Goal: Task Accomplishment & Management: Manage account settings

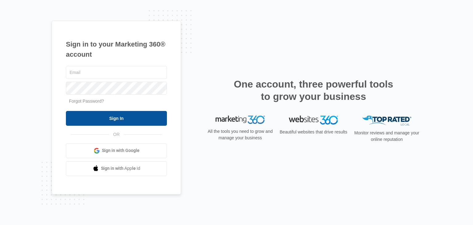
type input "[EMAIL_ADDRESS][DOMAIN_NAME]"
click at [102, 117] on input "Sign In" at bounding box center [116, 118] width 101 height 15
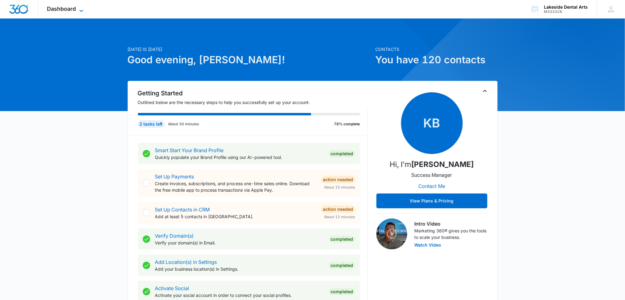
click at [58, 9] on span "Dashboard" at bounding box center [61, 9] width 29 height 6
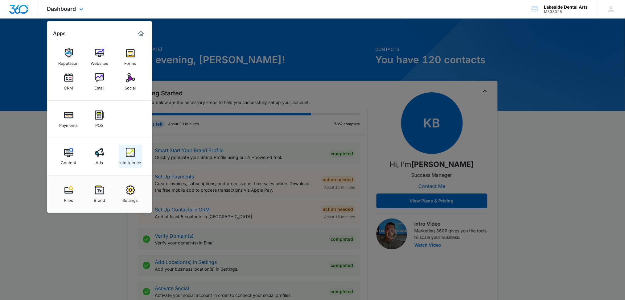
click at [129, 152] on img at bounding box center [130, 152] width 9 height 9
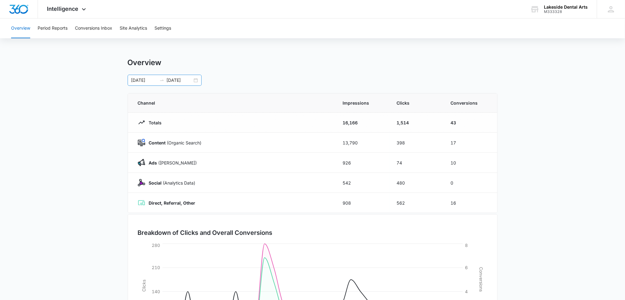
click at [178, 79] on input "08/31/2025" at bounding box center [180, 80] width 26 height 7
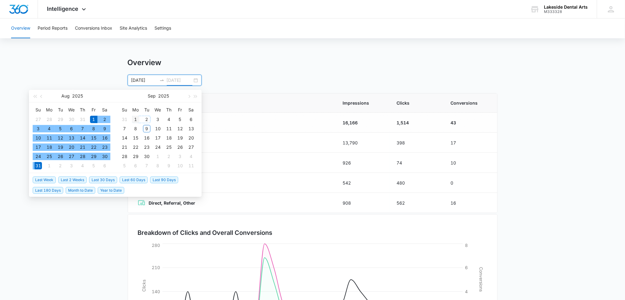
type input "09/01/2025"
click at [137, 119] on div "1" at bounding box center [135, 119] width 7 height 7
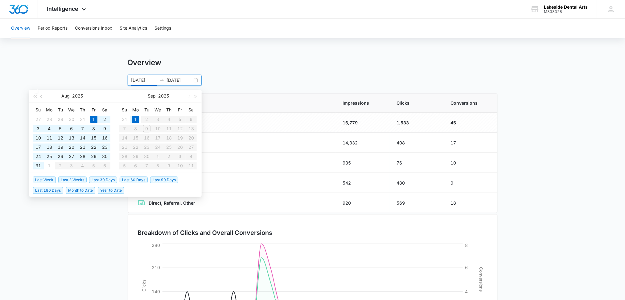
click at [146, 129] on table "Su Mo Tu We Th Fr Sa 31 1 2 3 4 5 6 7 8 9 10 11 12 13 14 15 16 17 18 19 20 21 2…" at bounding box center [158, 137] width 78 height 65
click at [134, 80] on input "08/01/2025" at bounding box center [144, 80] width 26 height 7
type input "09/01/2025"
click at [135, 116] on div "1" at bounding box center [135, 119] width 7 height 7
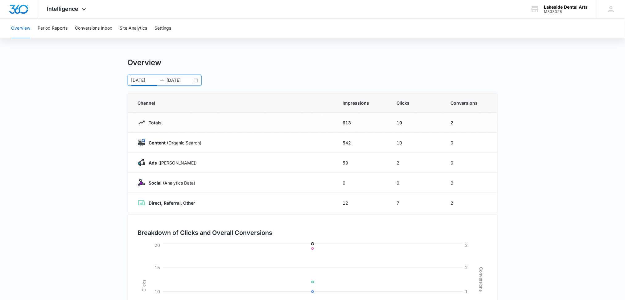
click at [181, 83] on input "09/01/2025" at bounding box center [180, 80] width 26 height 7
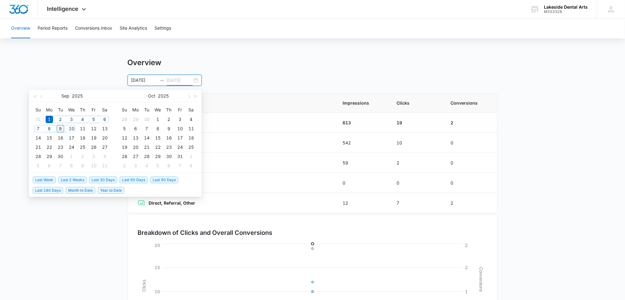
type input "09/09/2025"
click at [61, 128] on div "9" at bounding box center [60, 128] width 7 height 7
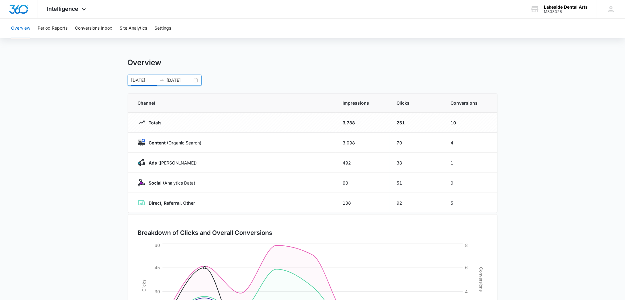
click at [305, 67] on div "Overview 09/01/2025 09/09/2025 Sep 2025 Su Mo Tu We Th Fr Sa 31 1 2 3 4 5 6 7 8…" at bounding box center [313, 72] width 370 height 28
click at [166, 144] on p "Content (Organic Search)" at bounding box center [173, 142] width 56 height 6
click at [154, 141] on strong "Content" at bounding box center [157, 142] width 17 height 5
click at [93, 27] on button "Conversions Inbox" at bounding box center [93, 28] width 37 height 20
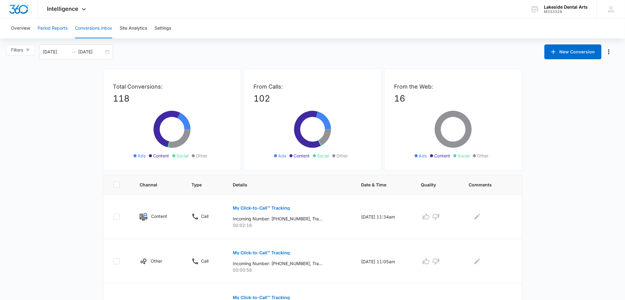
click at [50, 29] on button "Period Reports" at bounding box center [53, 28] width 30 height 20
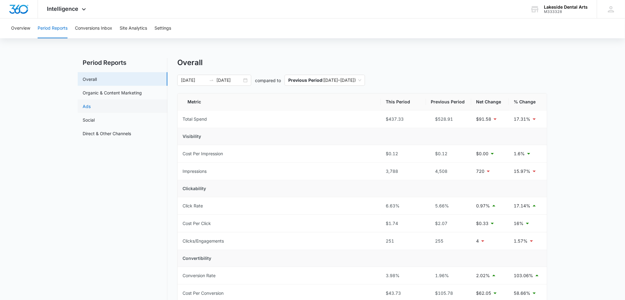
click at [88, 105] on link "Ads" at bounding box center [87, 106] width 8 height 6
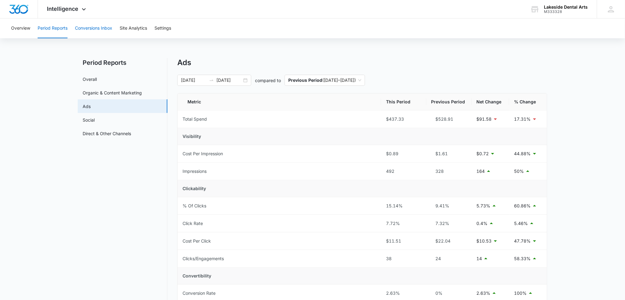
click at [97, 29] on button "Conversions Inbox" at bounding box center [93, 28] width 37 height 20
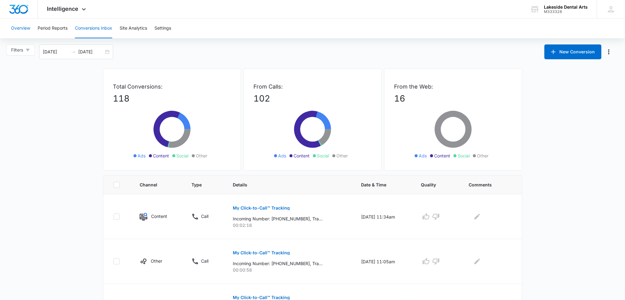
click at [25, 27] on button "Overview" at bounding box center [20, 28] width 19 height 20
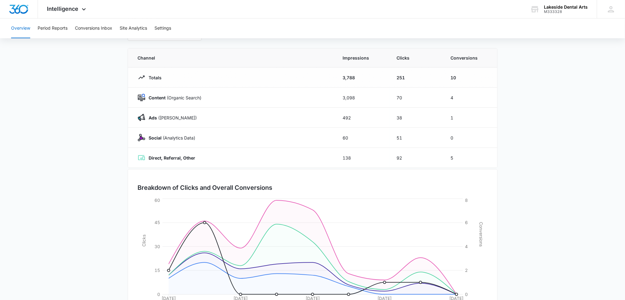
scroll to position [82, 0]
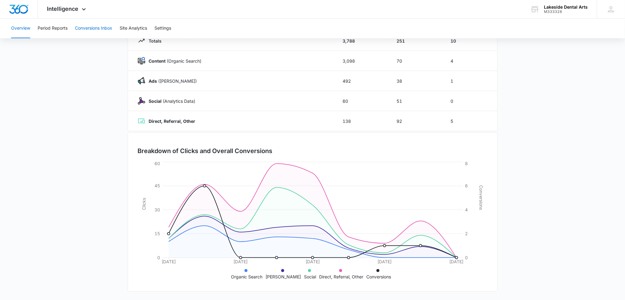
click at [97, 30] on button "Conversions Inbox" at bounding box center [93, 28] width 37 height 20
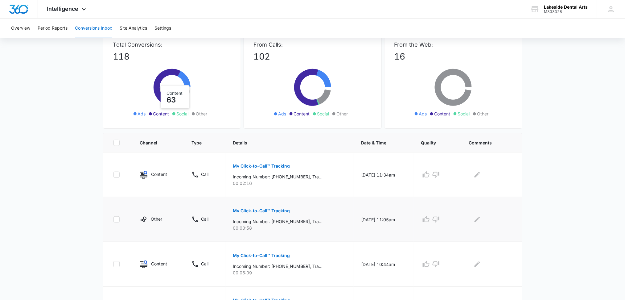
scroll to position [82, 0]
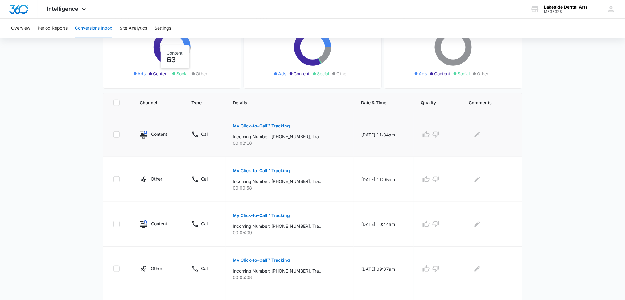
click at [116, 134] on icon at bounding box center [117, 134] width 4 height 3
click at [113, 134] on input "checkbox" at bounding box center [113, 134] width 0 height 0
click at [116, 134] on icon at bounding box center [117, 134] width 4 height 3
click at [113, 134] on input "checkbox" at bounding box center [113, 134] width 0 height 0
checkbox input "false"
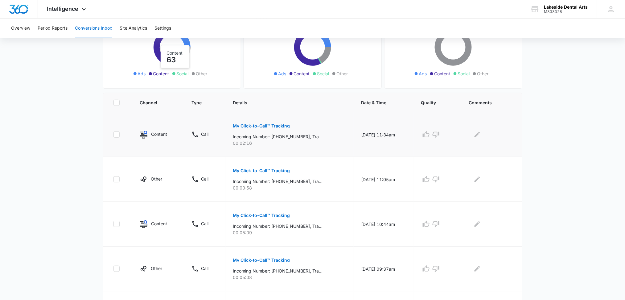
click at [263, 124] on p "My Click-to-Call™ Tracking" at bounding box center [261, 126] width 57 height 4
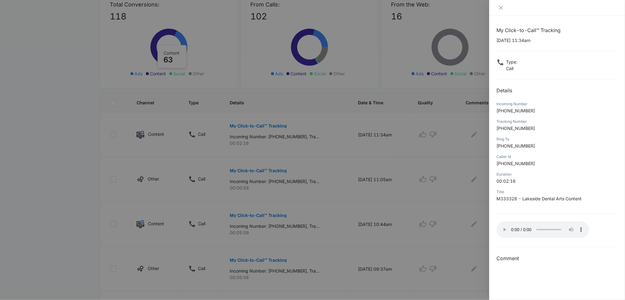
click at [588, 113] on p "+18634143620" at bounding box center [556, 110] width 121 height 6
click at [478, 133] on div at bounding box center [312, 150] width 625 height 300
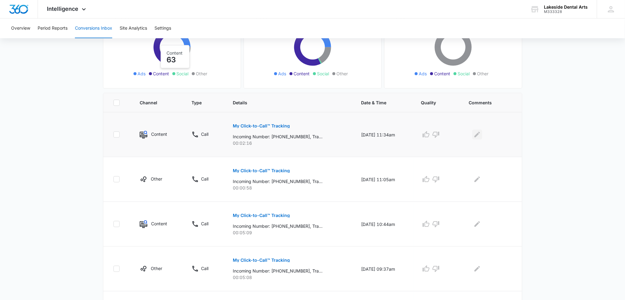
click at [478, 134] on icon "Edit Comments" at bounding box center [476, 134] width 7 height 7
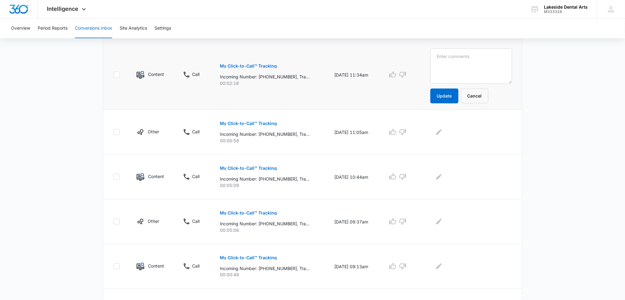
scroll to position [139, 0]
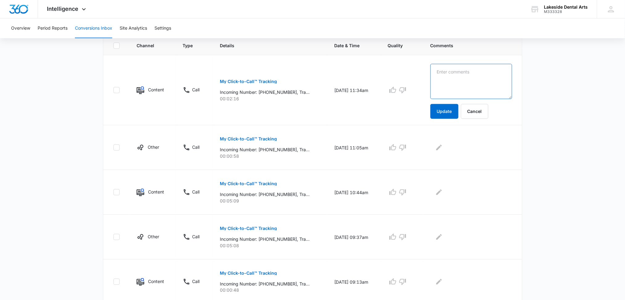
click at [452, 82] on textarea at bounding box center [471, 81] width 82 height 35
type textarea "Day of Giving"
click at [452, 108] on button "Update" at bounding box center [444, 111] width 28 height 15
click at [452, 113] on button "Update" at bounding box center [444, 111] width 28 height 15
click at [450, 110] on button "Update" at bounding box center [444, 111] width 28 height 15
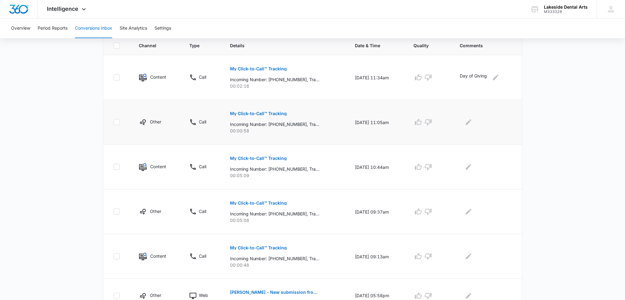
click at [239, 112] on p "My Click-to-Call™ Tracking" at bounding box center [258, 113] width 57 height 4
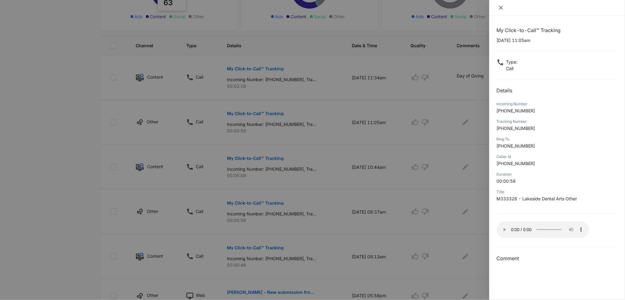
click at [500, 8] on icon "close" at bounding box center [500, 7] width 5 height 5
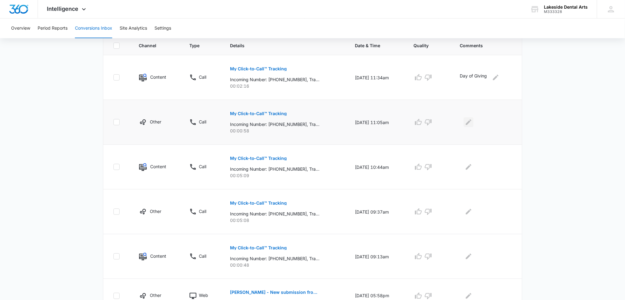
click at [469, 124] on icon "Edit Comments" at bounding box center [469, 122] width 6 height 6
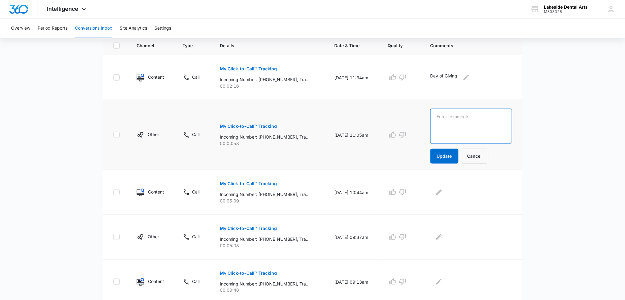
click at [454, 115] on textarea at bounding box center [471, 125] width 82 height 35
type textarea "Inquiring About taking Ins."
click at [455, 154] on button "Update" at bounding box center [444, 156] width 28 height 15
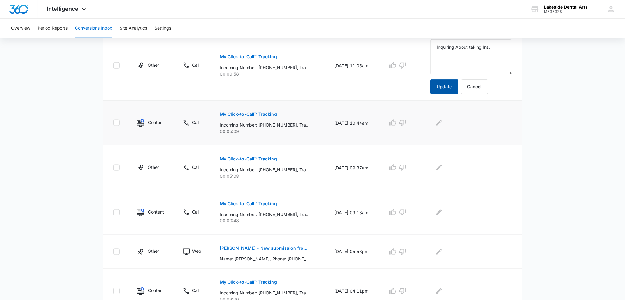
scroll to position [221, 0]
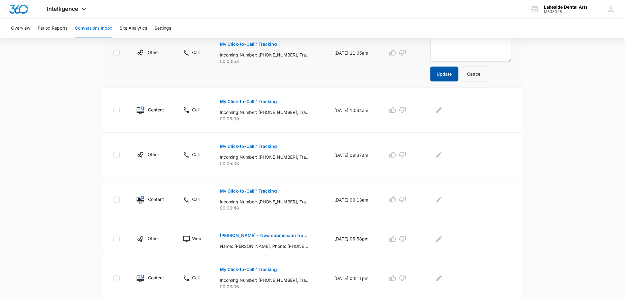
click at [450, 71] on button "Update" at bounding box center [444, 74] width 28 height 15
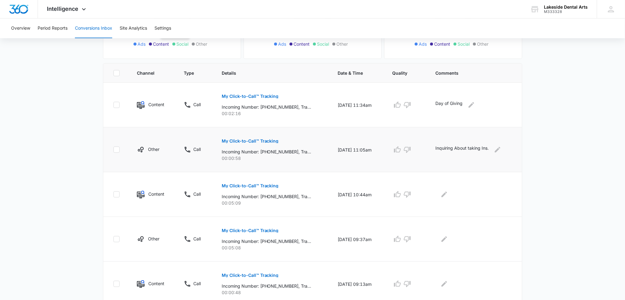
scroll to position [180, 0]
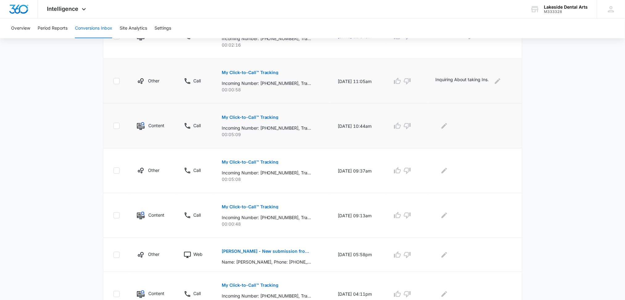
click at [252, 116] on p "My Click-to-Call™ Tracking" at bounding box center [250, 117] width 57 height 4
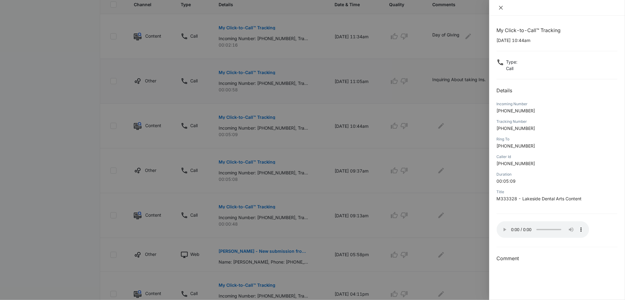
click at [502, 7] on icon "close" at bounding box center [500, 7] width 5 height 5
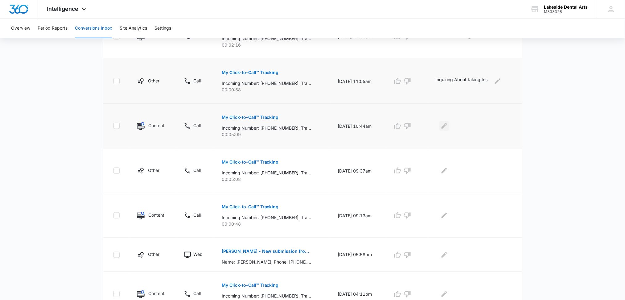
click at [446, 126] on icon "Edit Comments" at bounding box center [444, 126] width 6 height 6
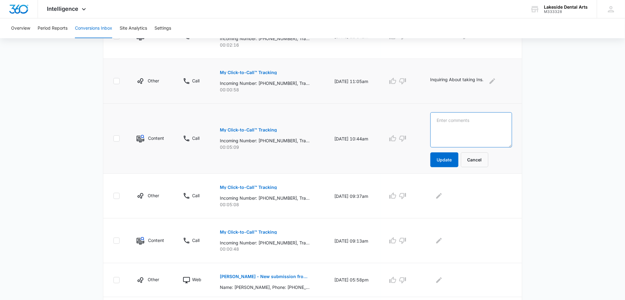
click at [455, 120] on textarea at bounding box center [471, 129] width 82 height 35
click at [491, 123] on textarea "questions about proceedure" at bounding box center [471, 129] width 82 height 35
type textarea "questions about procedure"
click at [450, 159] on button "Update" at bounding box center [444, 159] width 28 height 15
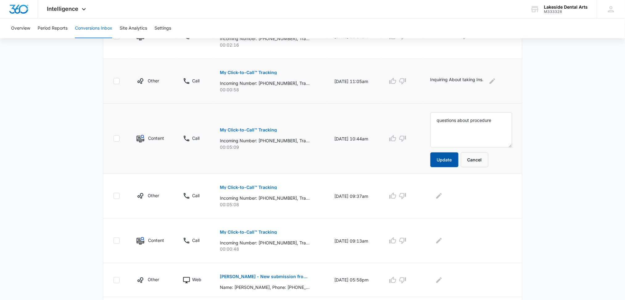
click at [450, 159] on button "Update" at bounding box center [444, 159] width 28 height 15
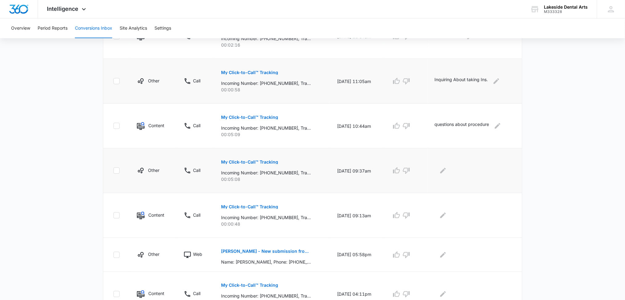
click at [445, 155] on td at bounding box center [474, 170] width 95 height 45
click at [244, 158] on button "My Click-to-Call™ Tracking" at bounding box center [249, 161] width 57 height 15
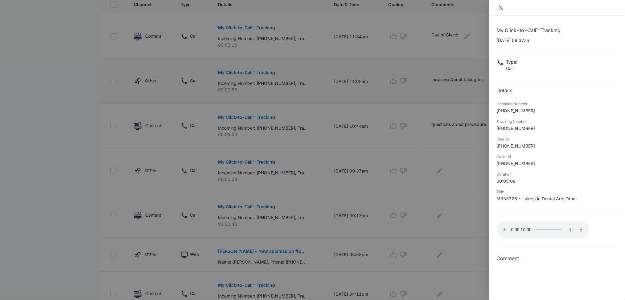
click at [500, 6] on icon "close" at bounding box center [501, 8] width 4 height 4
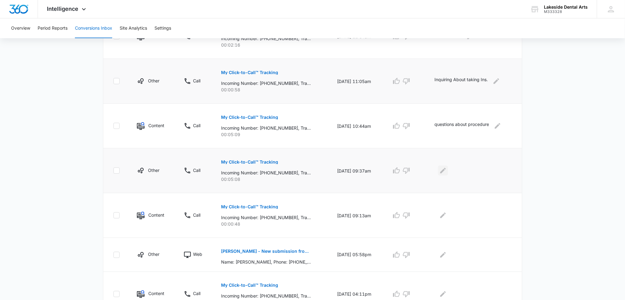
click at [443, 175] on button "Edit Comments" at bounding box center [443, 170] width 10 height 10
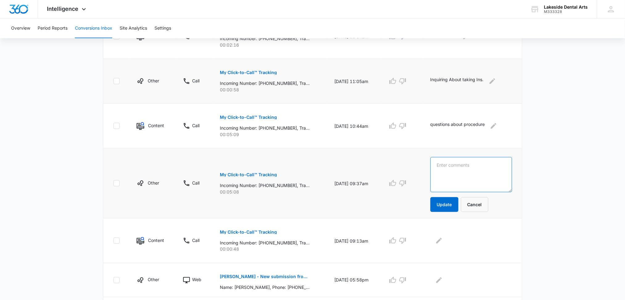
click at [449, 165] on textarea at bounding box center [471, 174] width 82 height 35
type textarea "New Patient - appt scheduled"
click at [451, 204] on button "Update" at bounding box center [444, 204] width 28 height 15
click at [448, 205] on button "Update" at bounding box center [444, 204] width 28 height 15
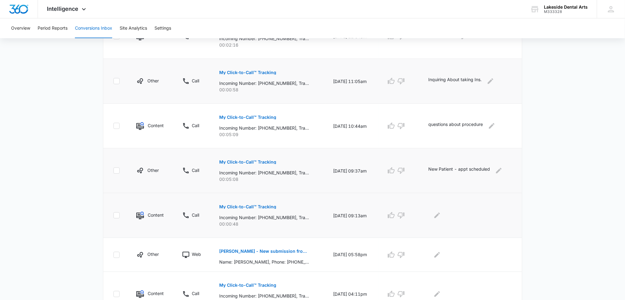
click at [246, 205] on p "My Click-to-Call™ Tracking" at bounding box center [247, 206] width 57 height 4
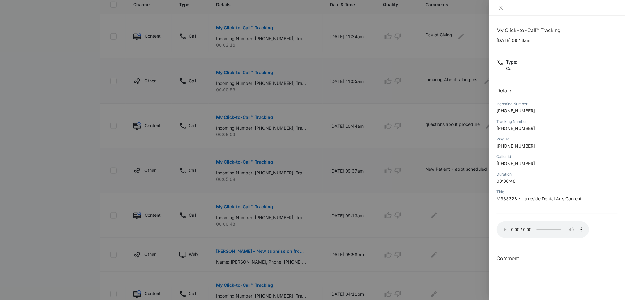
click at [580, 45] on div "My Click-to-Call™ Tracking 09/09/2025 at 09:13am Type : Call Details Incoming N…" at bounding box center [556, 144] width 121 height 235
click at [503, 6] on icon "close" at bounding box center [500, 7] width 5 height 5
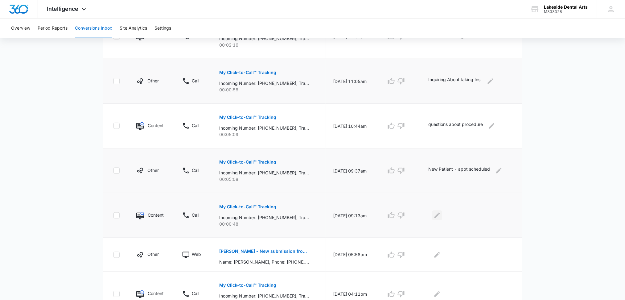
click at [440, 215] on icon "Edit Comments" at bounding box center [437, 215] width 6 height 6
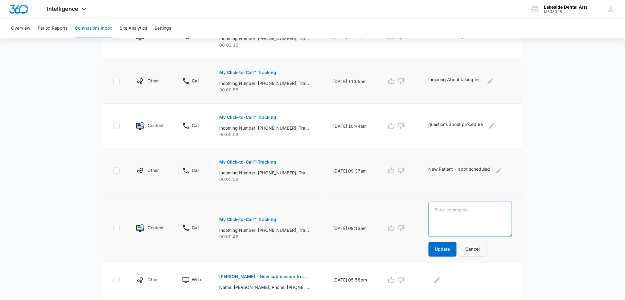
click at [442, 210] on textarea at bounding box center [470, 219] width 84 height 35
type textarea "question about appt"
click at [446, 248] on button "Update" at bounding box center [442, 249] width 28 height 15
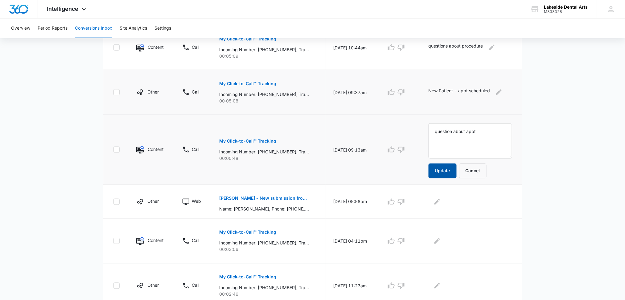
scroll to position [262, 0]
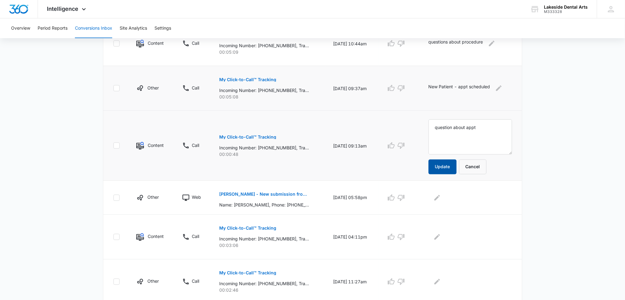
click at [447, 165] on button "Update" at bounding box center [442, 166] width 28 height 15
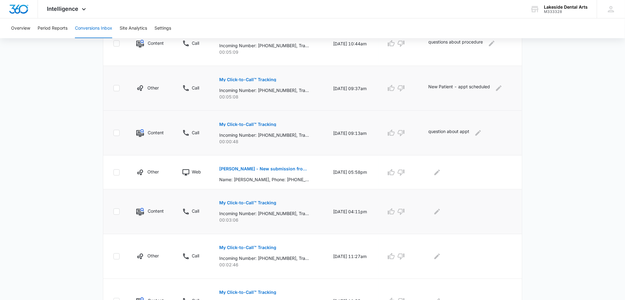
click at [252, 202] on p "My Click-to-Call™ Tracking" at bounding box center [247, 203] width 57 height 4
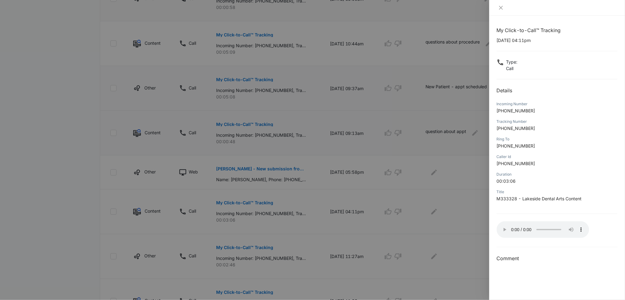
click at [562, 52] on div "My Click-to-Call™ Tracking 09/08/2025 at 04:11pm Type : Call Details Incoming N…" at bounding box center [556, 144] width 121 height 235
click at [504, 7] on button "Close" at bounding box center [500, 8] width 9 height 6
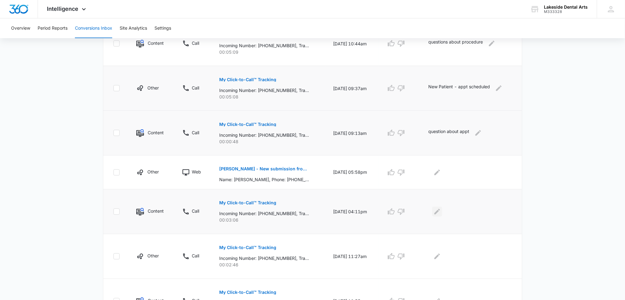
click at [440, 211] on icon "Edit Comments" at bounding box center [437, 212] width 6 height 6
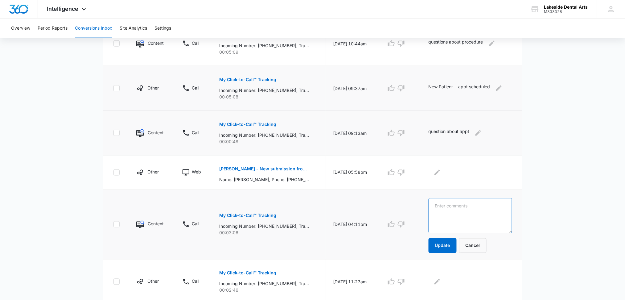
click at [447, 205] on textarea at bounding box center [470, 215] width 84 height 35
type textarea "Heartland Endo"
click at [451, 243] on button "Update" at bounding box center [442, 245] width 28 height 15
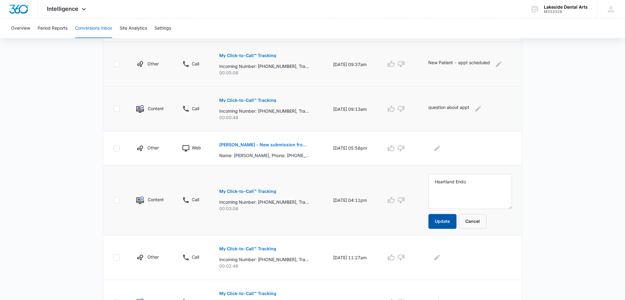
scroll to position [344, 0]
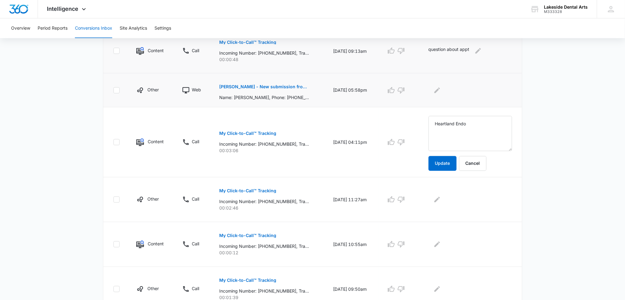
click at [261, 85] on p "Ashley Spires - New submission from Medical Request Appointment Form" at bounding box center [264, 87] width 90 height 4
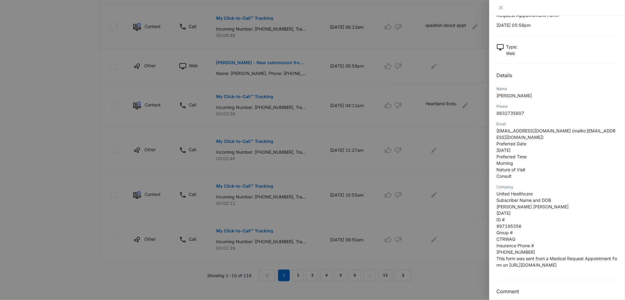
scroll to position [0, 0]
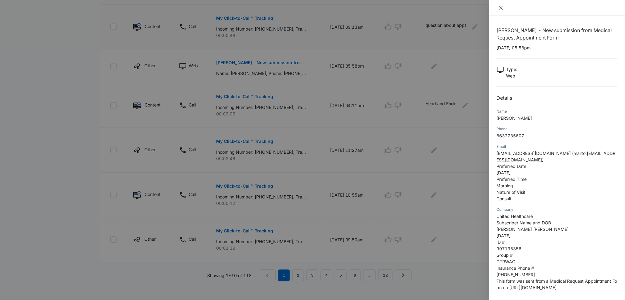
click at [499, 7] on icon "close" at bounding box center [500, 7] width 5 height 5
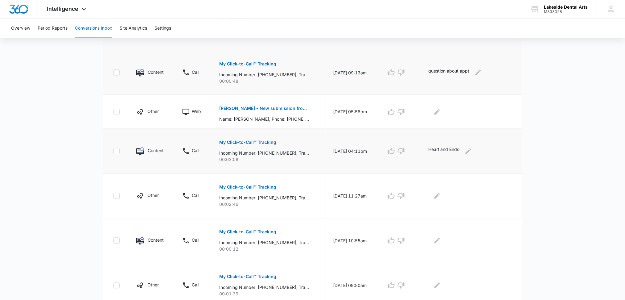
scroll to position [308, 0]
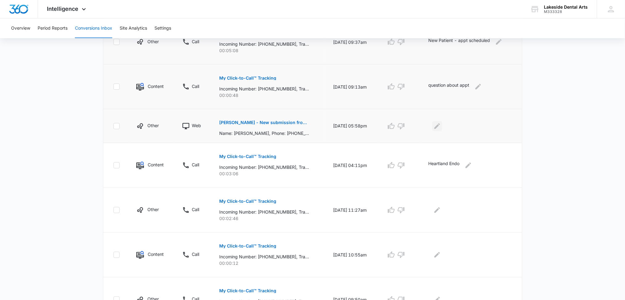
click at [440, 126] on icon "Edit Comments" at bounding box center [437, 126] width 6 height 6
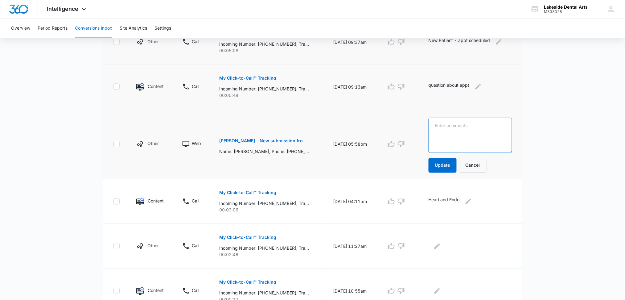
click at [444, 129] on textarea at bounding box center [470, 135] width 84 height 35
type textarea "request for appt"
click at [451, 165] on button "Update" at bounding box center [442, 165] width 28 height 15
click at [445, 165] on button "Update" at bounding box center [442, 165] width 28 height 15
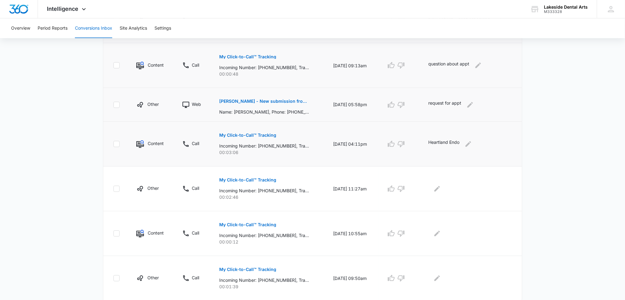
scroll to position [349, 0]
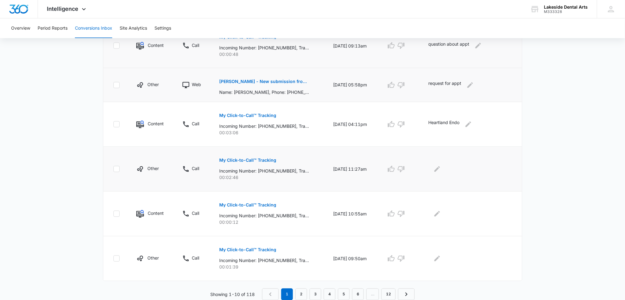
click at [251, 158] on p "My Click-to-Call™ Tracking" at bounding box center [247, 160] width 57 height 4
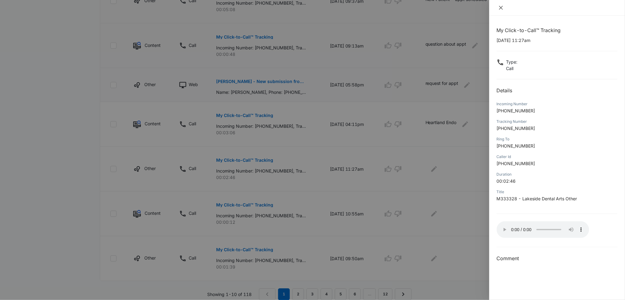
click at [501, 4] on div at bounding box center [557, 8] width 136 height 16
click at [502, 5] on icon "close" at bounding box center [500, 7] width 5 height 5
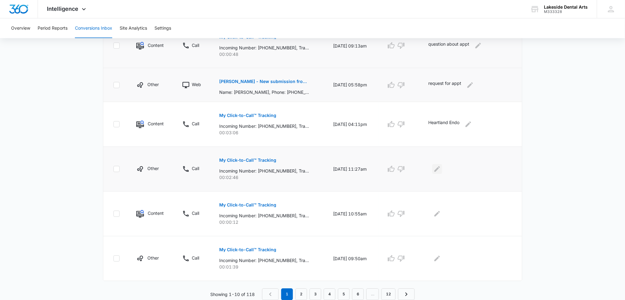
click at [441, 165] on icon "Edit Comments" at bounding box center [436, 168] width 7 height 7
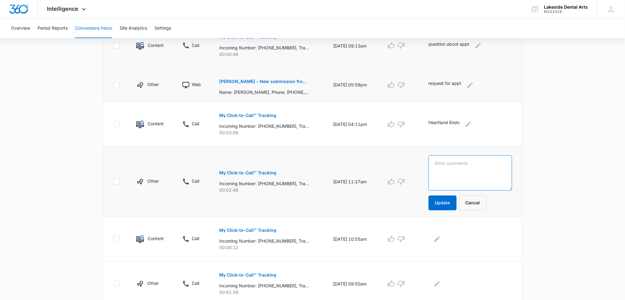
click at [445, 165] on textarea at bounding box center [470, 172] width 84 height 35
type textarea "DOG Inquiry"
click at [445, 200] on button "Update" at bounding box center [442, 202] width 28 height 15
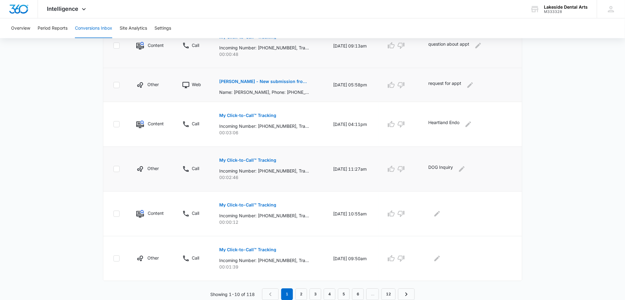
click at [439, 202] on td at bounding box center [471, 213] width 101 height 45
click at [268, 202] on button "My Click-to-Call™ Tracking" at bounding box center [247, 205] width 57 height 15
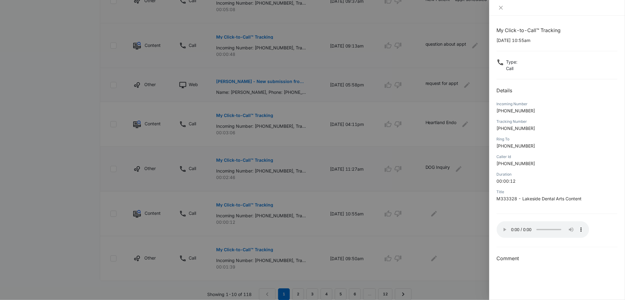
click at [586, 93] on h2 "Details" at bounding box center [556, 90] width 121 height 7
click at [500, 8] on icon "close" at bounding box center [500, 7] width 5 height 5
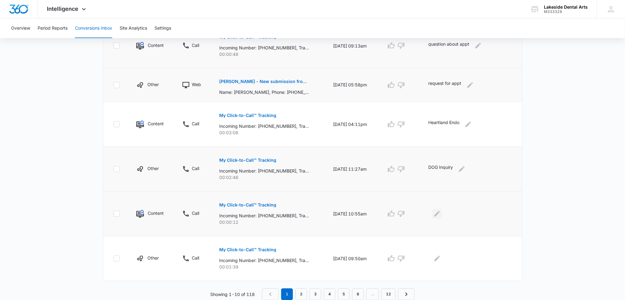
click at [441, 215] on icon "Edit Comments" at bounding box center [436, 213] width 7 height 7
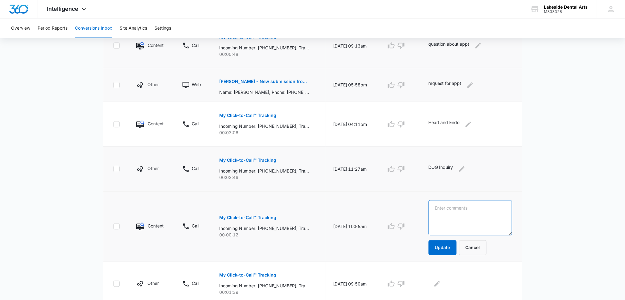
click at [442, 215] on textarea at bounding box center [470, 217] width 84 height 35
type textarea "Hang up"
drag, startPoint x: 444, startPoint y: 248, endPoint x: 447, endPoint y: 244, distance: 4.6
click at [444, 247] on button "Update" at bounding box center [442, 247] width 28 height 15
click at [438, 248] on button "Update" at bounding box center [442, 247] width 28 height 15
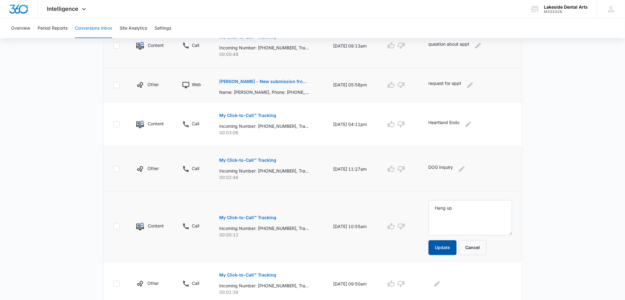
click at [450, 247] on button "Update" at bounding box center [442, 247] width 28 height 15
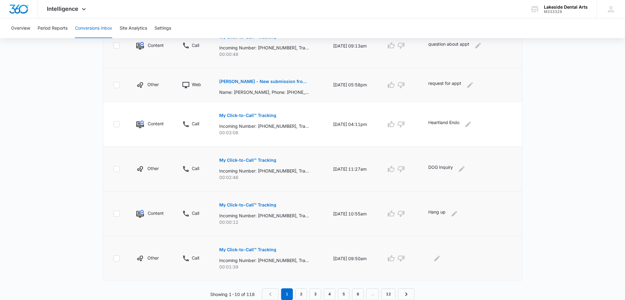
click at [247, 248] on p "My Click-to-Call™ Tracking" at bounding box center [247, 249] width 57 height 4
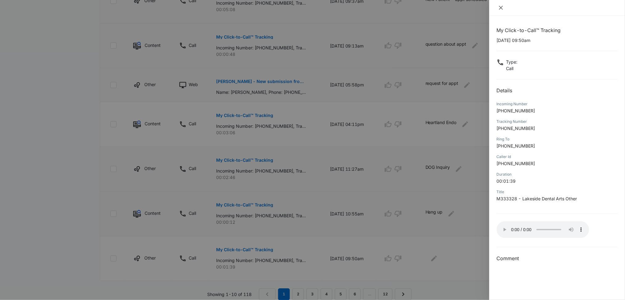
click at [501, 7] on icon "close" at bounding box center [500, 7] width 5 height 5
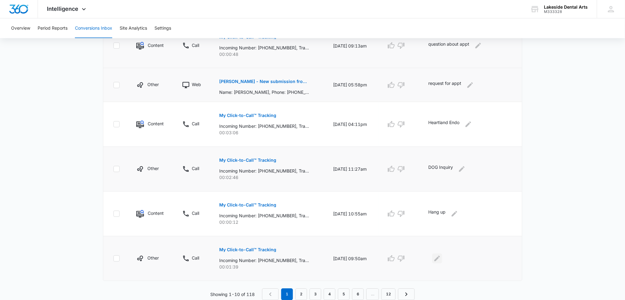
click at [441, 260] on icon "Edit Comments" at bounding box center [436, 258] width 7 height 7
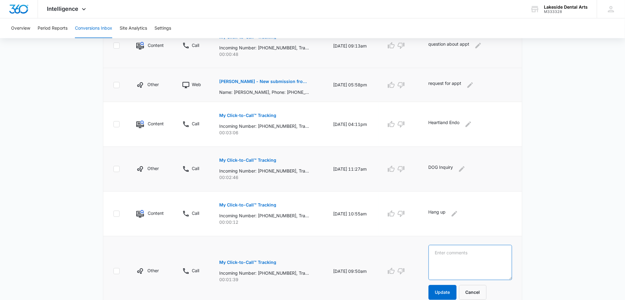
click at [451, 257] on textarea at bounding box center [470, 262] width 84 height 35
type textarea "DOG Inquiry"
click at [444, 294] on button "Update" at bounding box center [442, 292] width 28 height 15
click at [443, 289] on button "Update" at bounding box center [442, 292] width 28 height 15
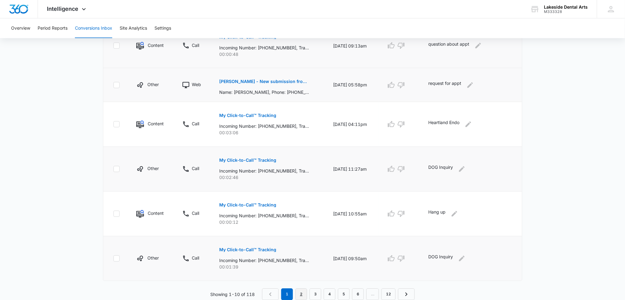
click at [300, 294] on link "2" at bounding box center [301, 294] width 12 height 12
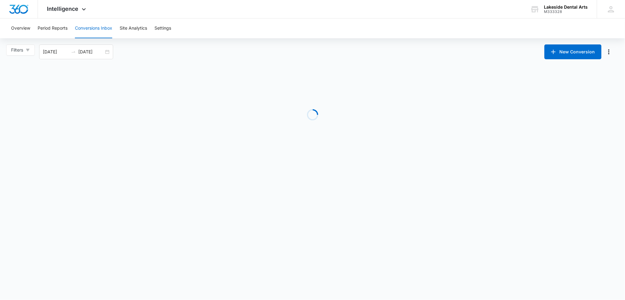
scroll to position [0, 0]
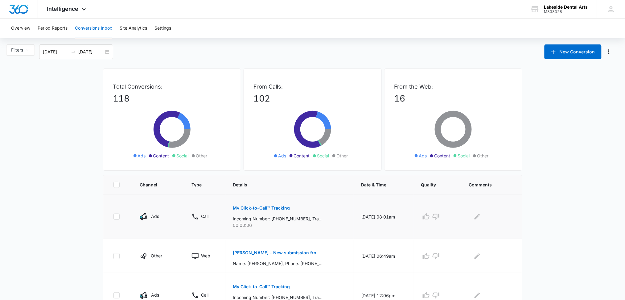
click at [264, 207] on p "My Click-to-Call™ Tracking" at bounding box center [261, 208] width 57 height 4
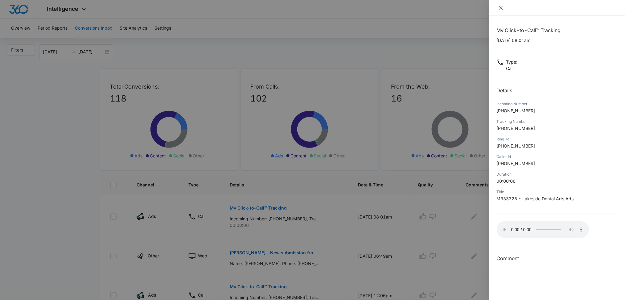
click at [502, 6] on icon "close" at bounding box center [501, 8] width 4 height 4
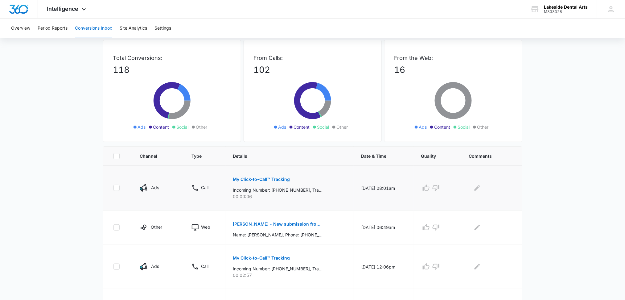
scroll to position [41, 0]
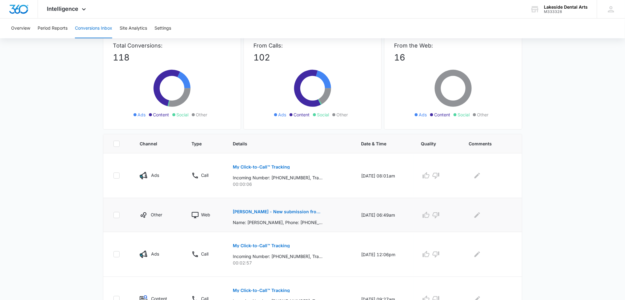
click at [289, 210] on p "christina kunz - New submission from Medical Request Appointment Form" at bounding box center [278, 211] width 90 height 4
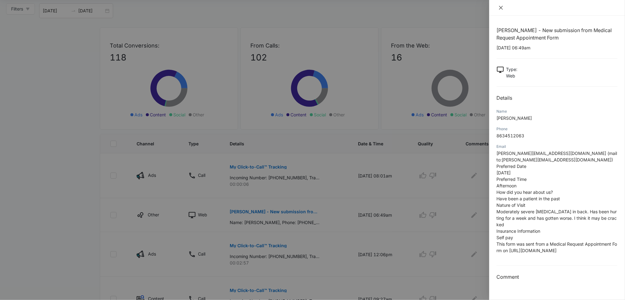
click at [501, 7] on icon "close" at bounding box center [501, 8] width 4 height 4
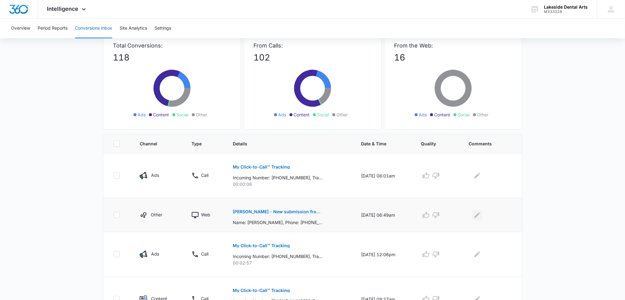
click at [476, 214] on icon "Edit Comments" at bounding box center [476, 214] width 7 height 7
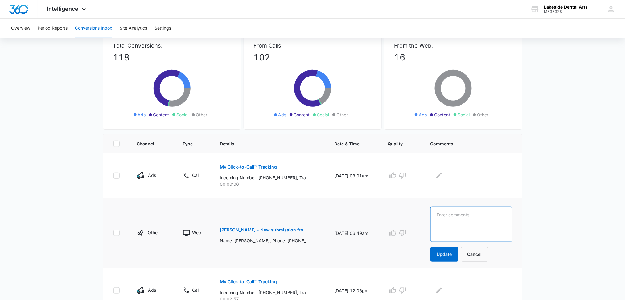
click at [468, 217] on textarea at bounding box center [471, 223] width 82 height 35
type textarea "appt request"
click at [452, 256] on button "Update" at bounding box center [444, 254] width 28 height 15
click at [452, 255] on button "Update" at bounding box center [444, 254] width 28 height 15
click at [455, 252] on button "Update" at bounding box center [444, 254] width 28 height 15
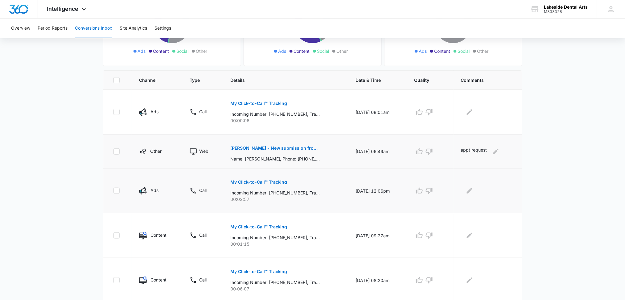
scroll to position [123, 0]
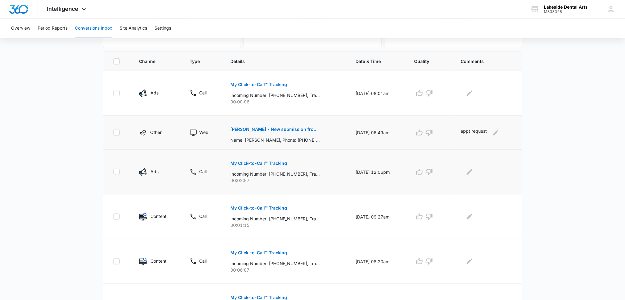
click at [261, 163] on p "My Click-to-Call™ Tracking" at bounding box center [258, 163] width 57 height 4
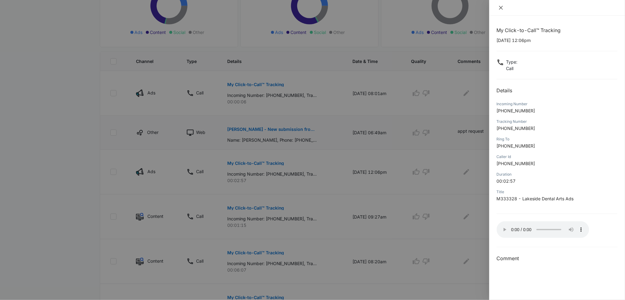
click at [501, 9] on icon "close" at bounding box center [500, 7] width 5 height 5
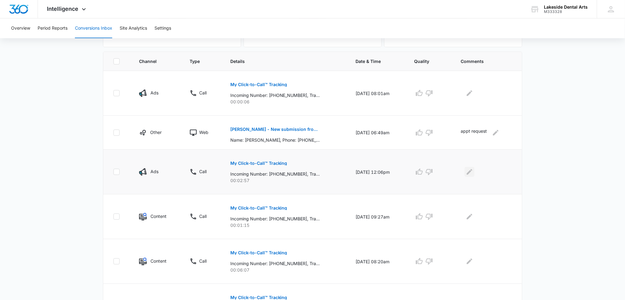
click at [471, 171] on icon "Edit Comments" at bounding box center [469, 171] width 7 height 7
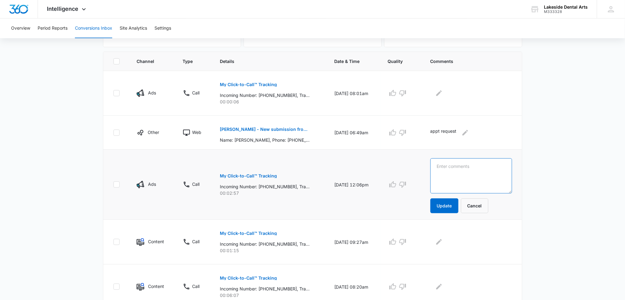
click at [458, 168] on textarea at bounding box center [471, 175] width 82 height 35
click at [456, 167] on textarea "rescription inquiry" at bounding box center [471, 175] width 82 height 35
type textarea "prescription inquiry"
click at [450, 205] on button "Update" at bounding box center [444, 205] width 28 height 15
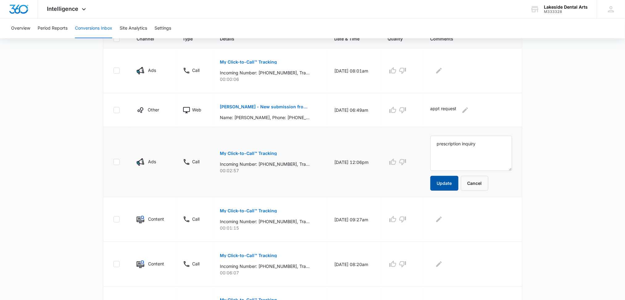
scroll to position [164, 0]
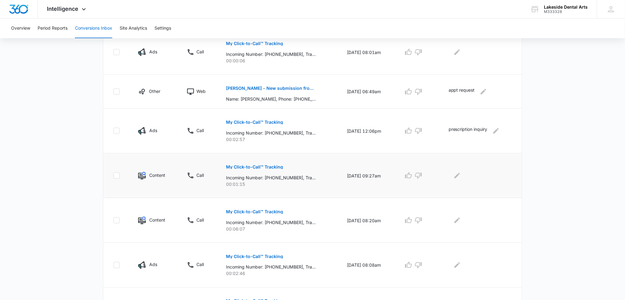
click at [249, 165] on p "My Click-to-Call™ Tracking" at bounding box center [254, 167] width 57 height 4
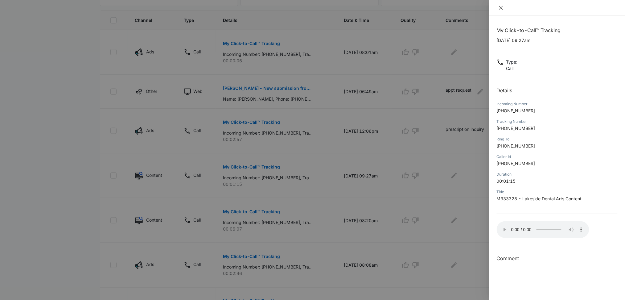
click at [502, 8] on icon "close" at bounding box center [500, 7] width 5 height 5
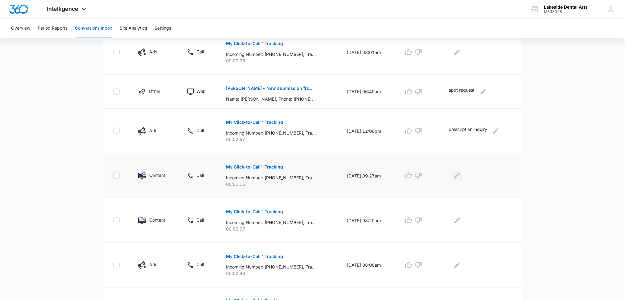
click at [461, 176] on icon "Edit Comments" at bounding box center [456, 175] width 7 height 7
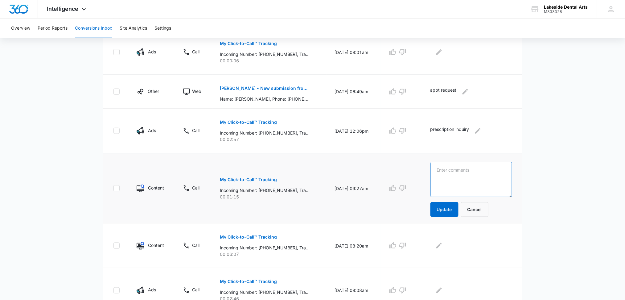
click at [461, 176] on textarea at bounding box center [471, 179] width 82 height 35
type textarea "changing appt"
click at [456, 209] on button "Update" at bounding box center [444, 209] width 28 height 15
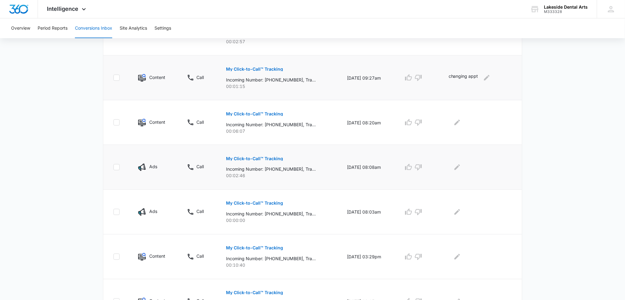
scroll to position [288, 0]
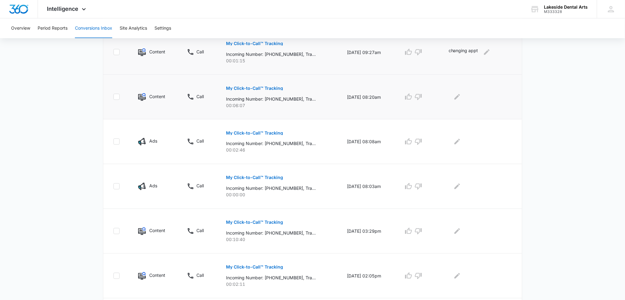
click at [254, 89] on p "My Click-to-Call™ Tracking" at bounding box center [254, 88] width 57 height 4
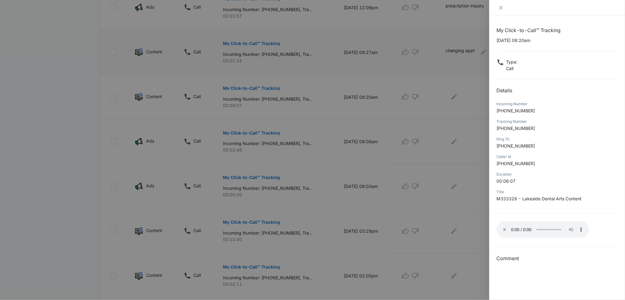
click at [463, 205] on div at bounding box center [312, 150] width 625 height 300
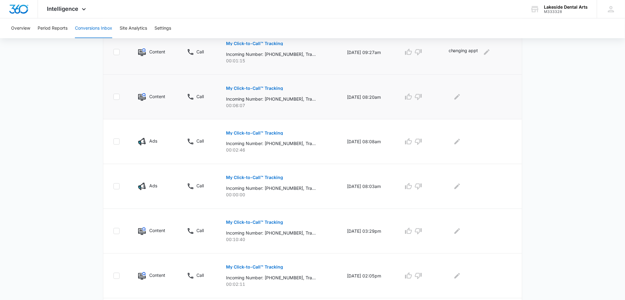
click at [263, 86] on p "My Click-to-Call™ Tracking" at bounding box center [254, 88] width 57 height 4
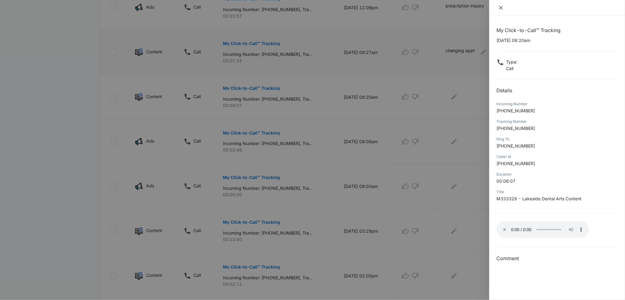
click at [503, 6] on icon "close" at bounding box center [500, 7] width 5 height 5
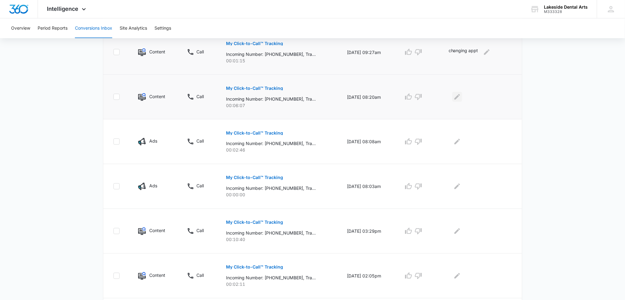
click at [459, 96] on icon "Edit Comments" at bounding box center [456, 96] width 7 height 7
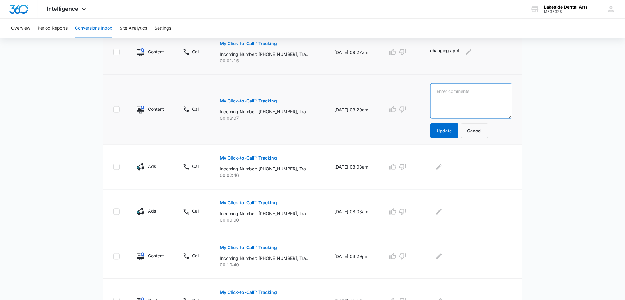
click at [453, 94] on textarea at bounding box center [471, 100] width 82 height 35
type textarea "returning patient - left Dr retired"
click at [451, 129] on button "Update" at bounding box center [444, 130] width 28 height 15
click at [451, 130] on button "Update" at bounding box center [444, 130] width 28 height 15
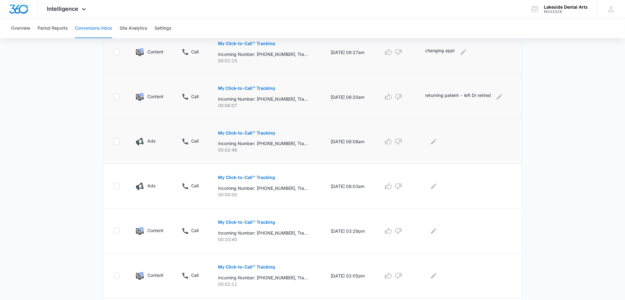
click at [253, 134] on p "My Click-to-Call™ Tracking" at bounding box center [246, 133] width 57 height 4
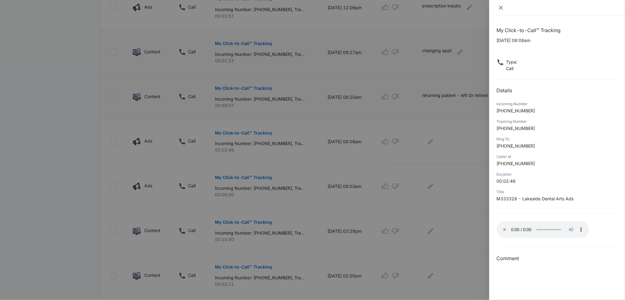
click at [502, 6] on icon "close" at bounding box center [500, 7] width 5 height 5
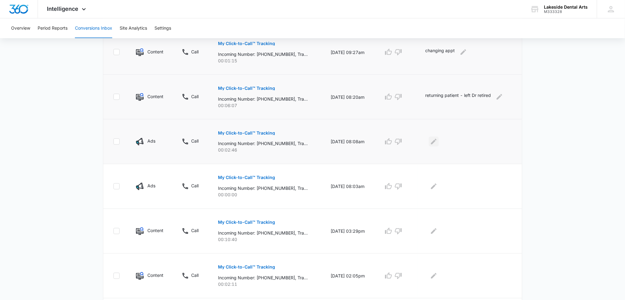
click at [439, 139] on button "Edit Comments" at bounding box center [434, 142] width 10 height 10
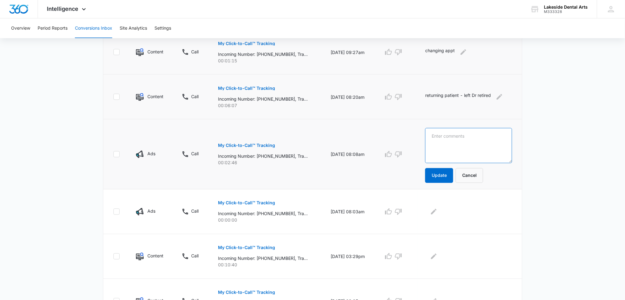
click at [441, 141] on textarea at bounding box center [468, 145] width 87 height 35
type textarea "reschedule appt"
click at [441, 173] on button "Update" at bounding box center [439, 175] width 28 height 15
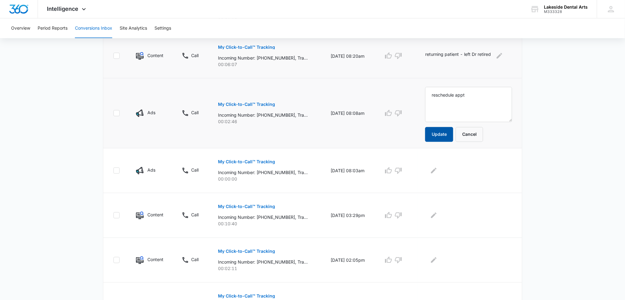
click at [446, 133] on button "Update" at bounding box center [439, 134] width 28 height 15
click at [435, 130] on button "Update" at bounding box center [439, 134] width 28 height 15
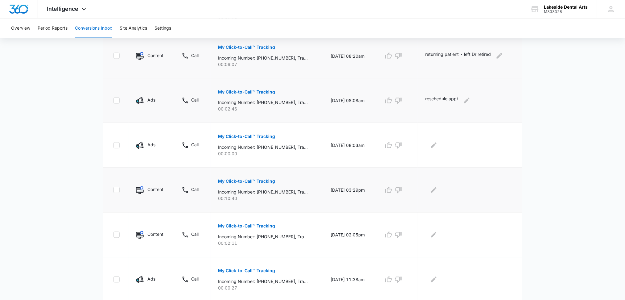
click at [247, 179] on p "My Click-to-Call™ Tracking" at bounding box center [246, 181] width 57 height 4
